Goal: Check status: Check status

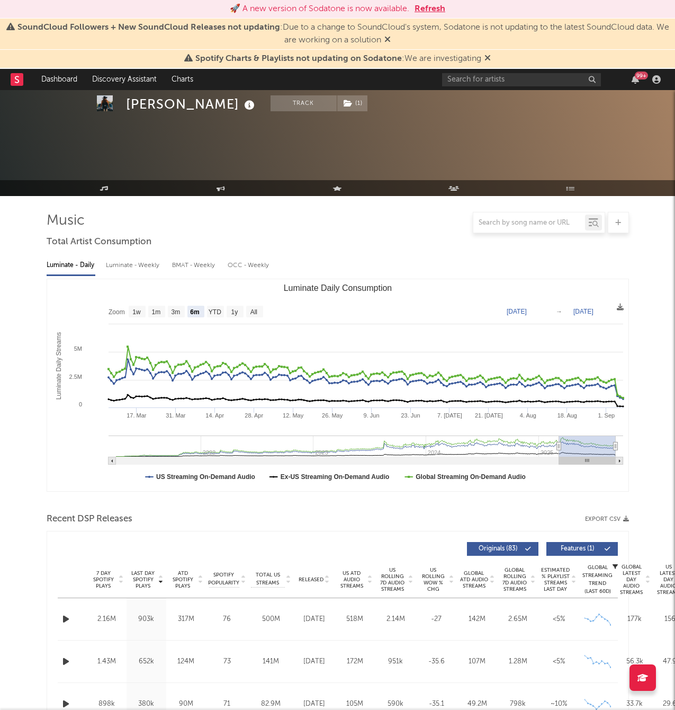
select select "6m"
select select "1w"
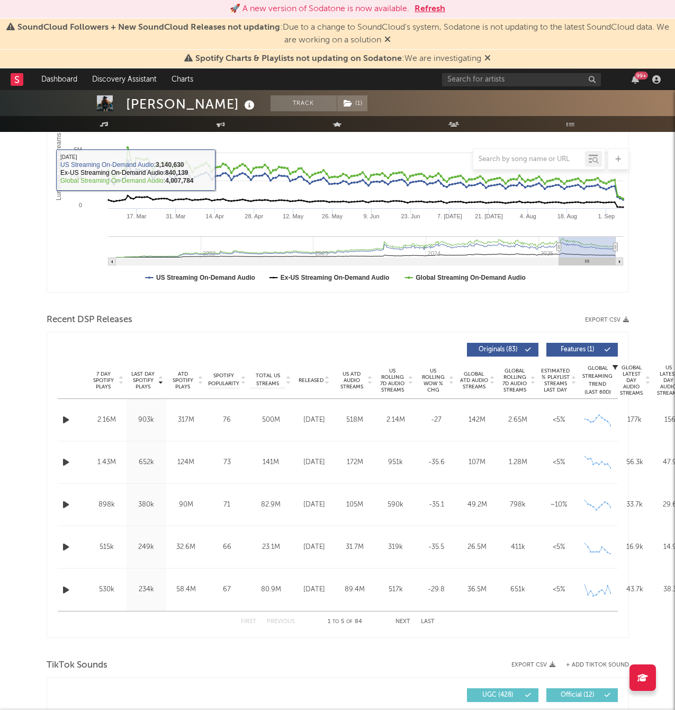
scroll to position [199, 0]
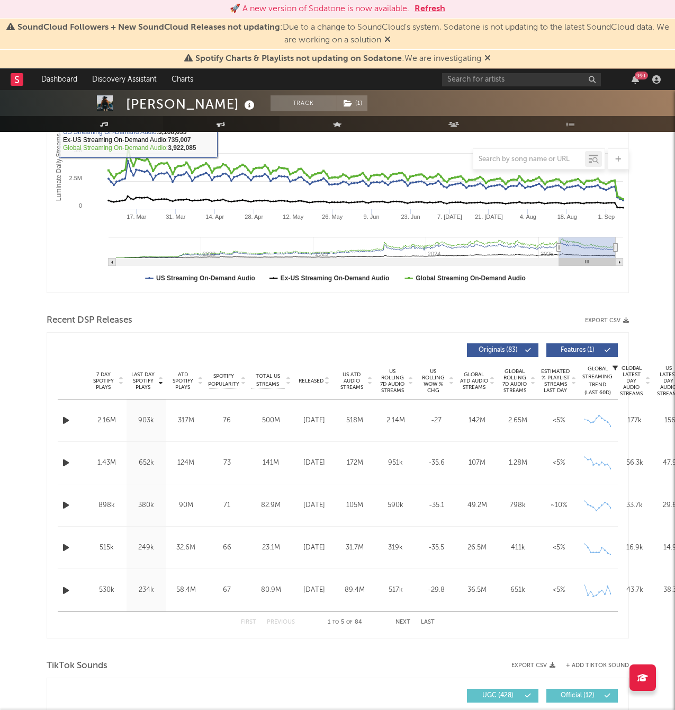
click at [225, 123] on icon at bounding box center [221, 124] width 9 height 5
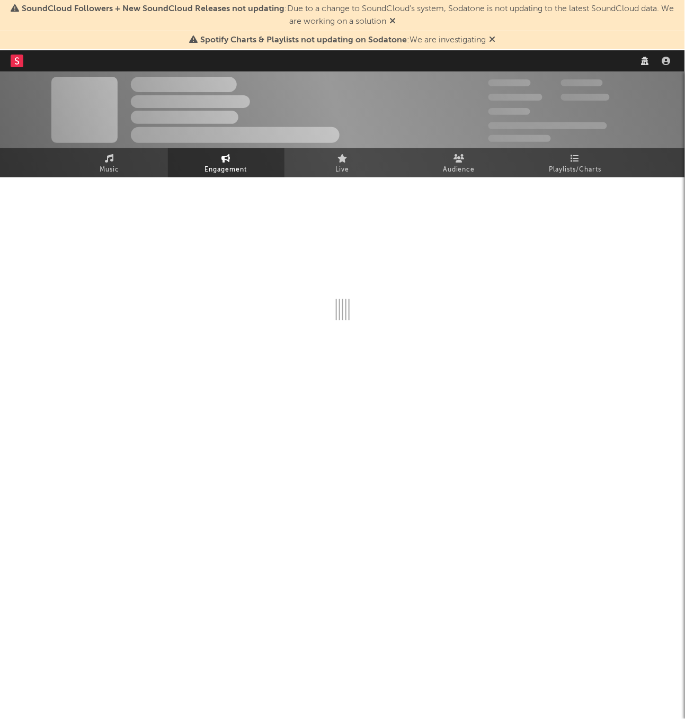
select select "1w"
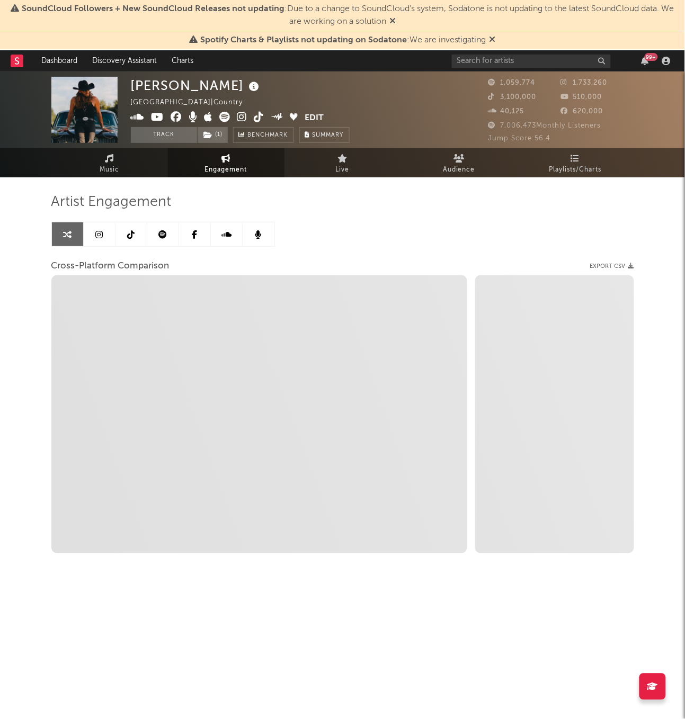
click at [19, 345] on div "[PERSON_NAME] [GEOGRAPHIC_DATA] | Country Edit Track ( 1 ) Benchmark Summary 1,…" at bounding box center [342, 349] width 685 height 556
select select "1m"
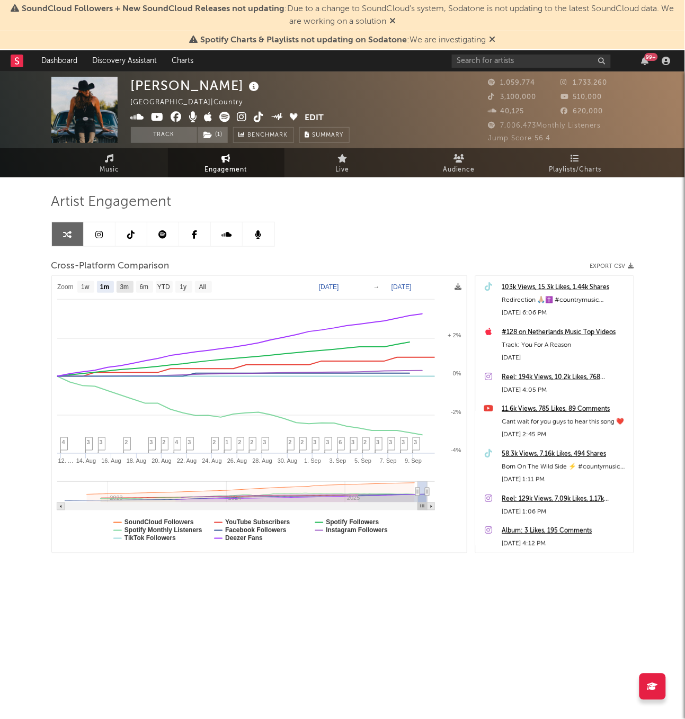
click at [128, 288] on text "3m" at bounding box center [124, 287] width 9 height 7
select select "3m"
type input "[DATE]"
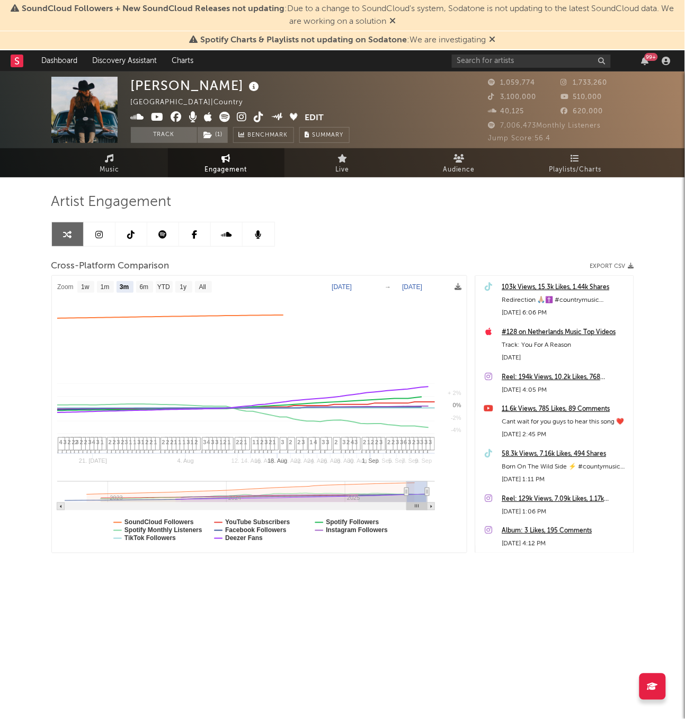
select select "3m"
